Goal: Transaction & Acquisition: Purchase product/service

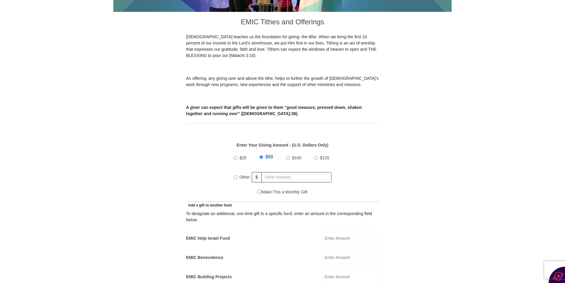
scroll to position [148, 0]
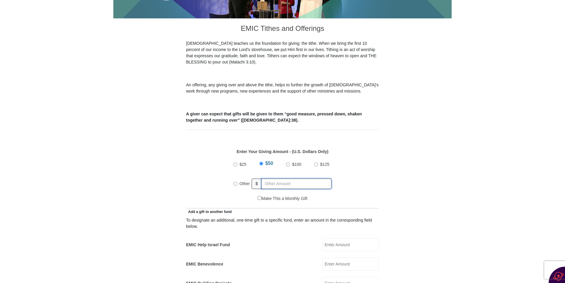
radio input "true"
click at [275, 179] on input "text" at bounding box center [298, 184] width 68 height 10
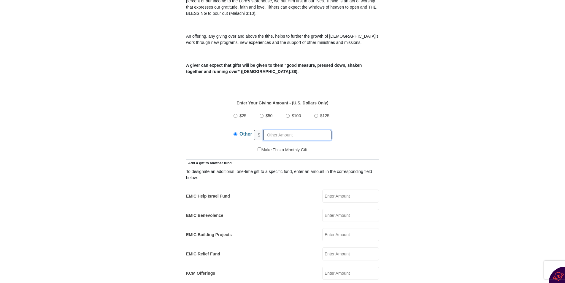
scroll to position [208, 0]
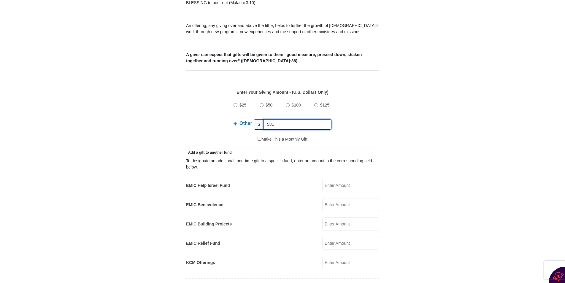
type input "581"
click at [346, 179] on input "EMIC Help Israel Fund" at bounding box center [350, 185] width 57 height 13
type input "100.00"
type input "[PERSON_NAME]"
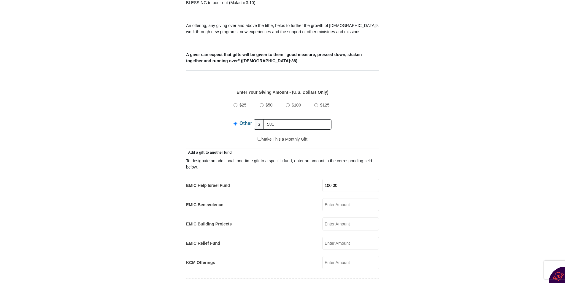
type input "[EMAIL_ADDRESS][DOMAIN_NAME]"
type input "[STREET_ADDRESS]"
type input "[PERSON_NAME]"
select select "PA"
type input "18224"
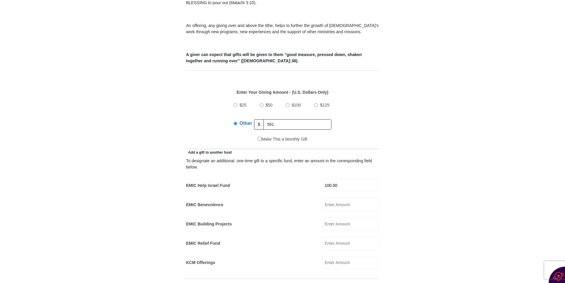
type input "5704014758"
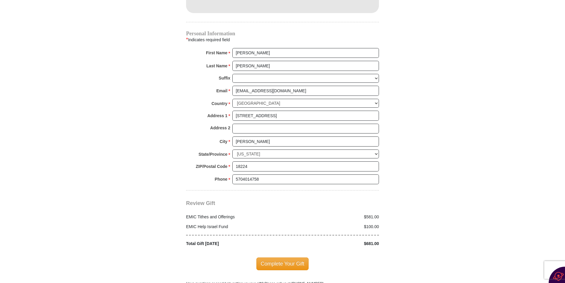
scroll to position [594, 0]
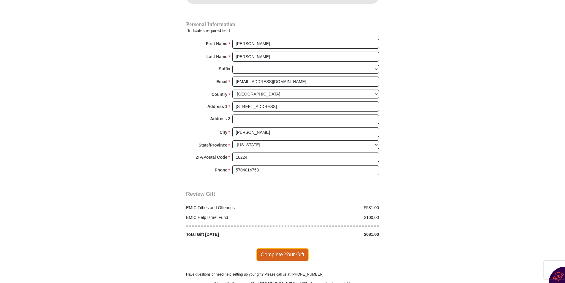
click at [281, 249] on span "Complete Your Gift" at bounding box center [283, 255] width 53 height 12
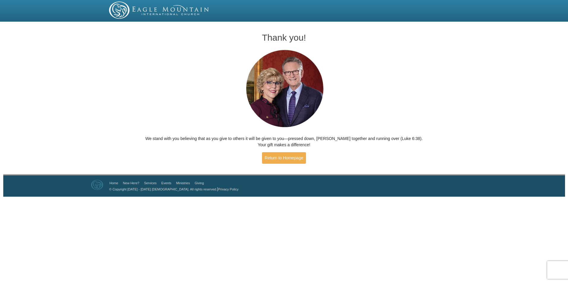
click at [70, 108] on div "Thank you! We stand with you believing that as you give to others it will be gi…" at bounding box center [284, 99] width 568 height 151
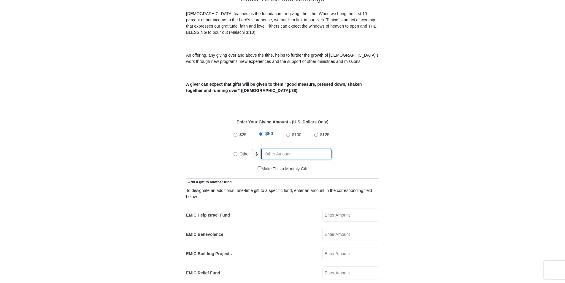
radio input "true"
click at [276, 149] on input "text" at bounding box center [298, 154] width 68 height 10
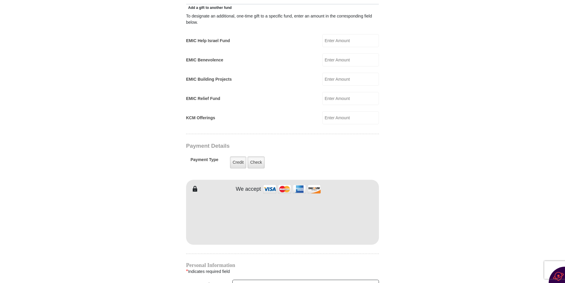
scroll to position [356, 0]
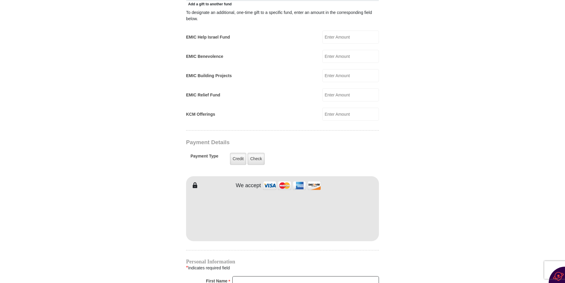
type input "241.00"
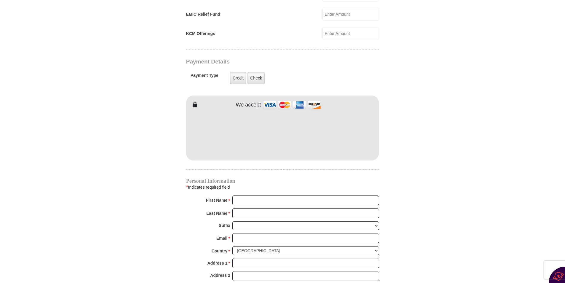
scroll to position [445, 0]
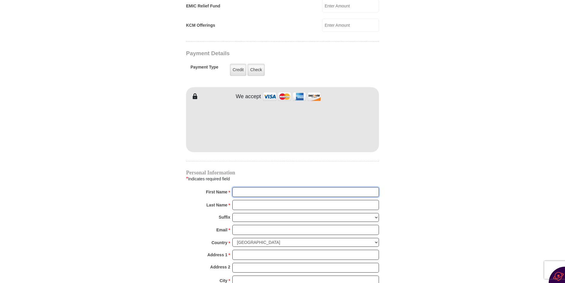
click at [273, 187] on input "First Name *" at bounding box center [306, 192] width 147 height 10
type input "[PERSON_NAME]"
type input "100.00"
type input "[PERSON_NAME]"
type input "[EMAIL_ADDRESS][DOMAIN_NAME]"
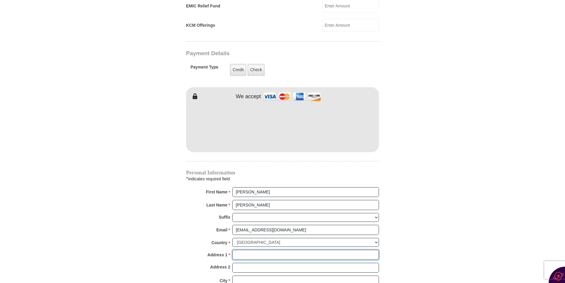
type input "[STREET_ADDRESS]"
type input "[PERSON_NAME]"
type input "18224"
type input "5704014758"
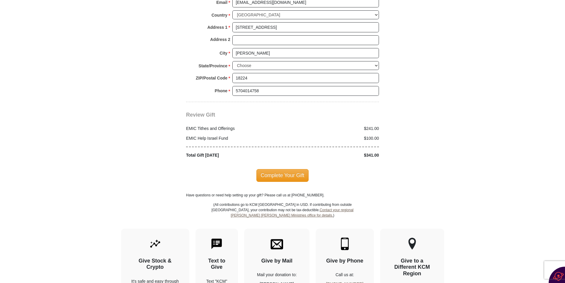
scroll to position [713, 0]
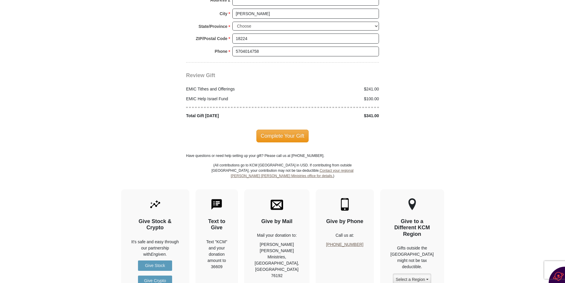
click at [272, 130] on span "Complete Your Gift" at bounding box center [283, 136] width 53 height 12
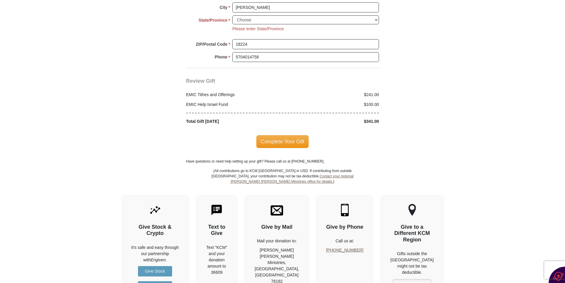
scroll to position [721, 0]
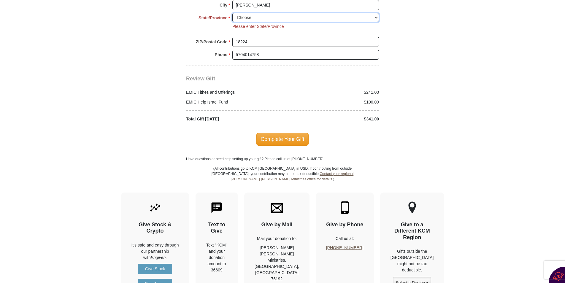
click at [379, 13] on select "Choose Alabama Alaska American Samoa Arizona Arkansas Armed Forces Americas Arm…" at bounding box center [306, 17] width 147 height 9
select select "PA"
click at [233, 13] on select "Choose Alabama Alaska American Samoa Arizona Arkansas Armed Forces Americas Arm…" at bounding box center [306, 17] width 147 height 9
click at [278, 133] on span "Complete Your Gift" at bounding box center [283, 139] width 53 height 12
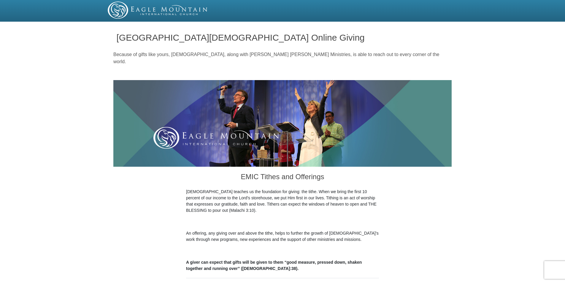
select select "PA"
